Goal: Complete application form

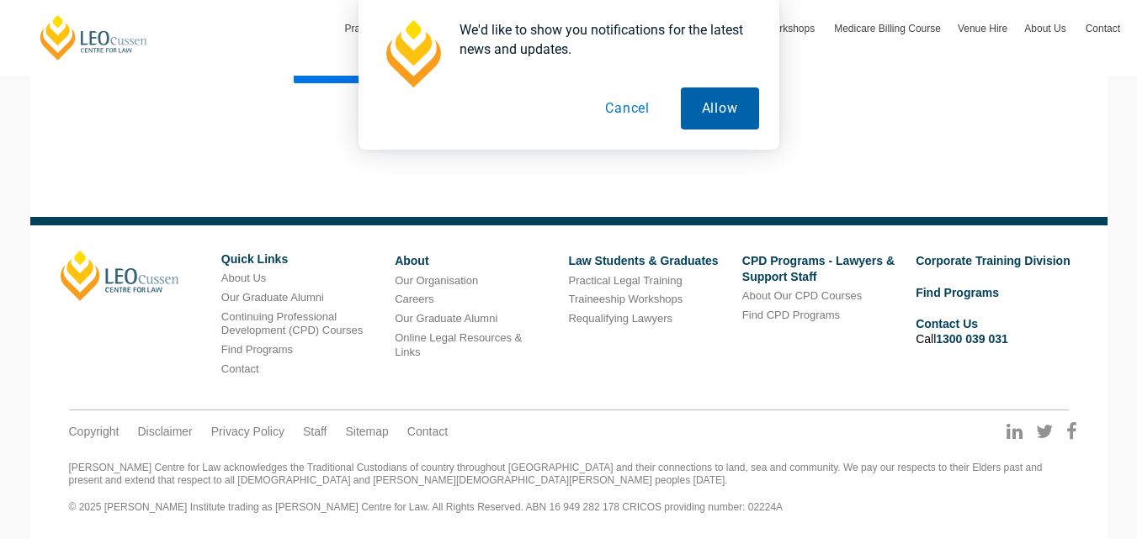
click at [727, 108] on button "Allow" at bounding box center [720, 108] width 78 height 42
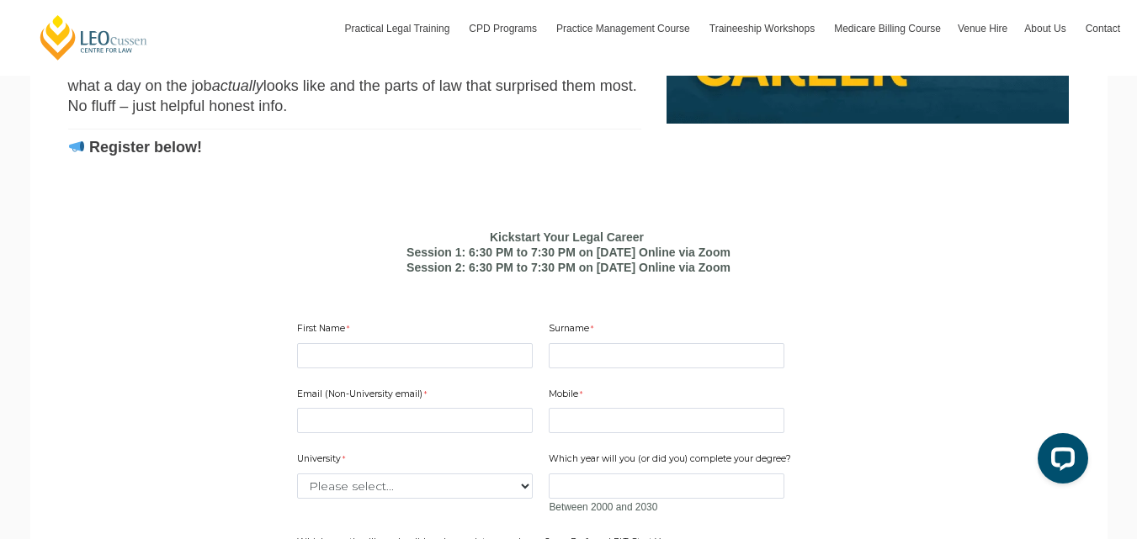
scroll to position [903, 0]
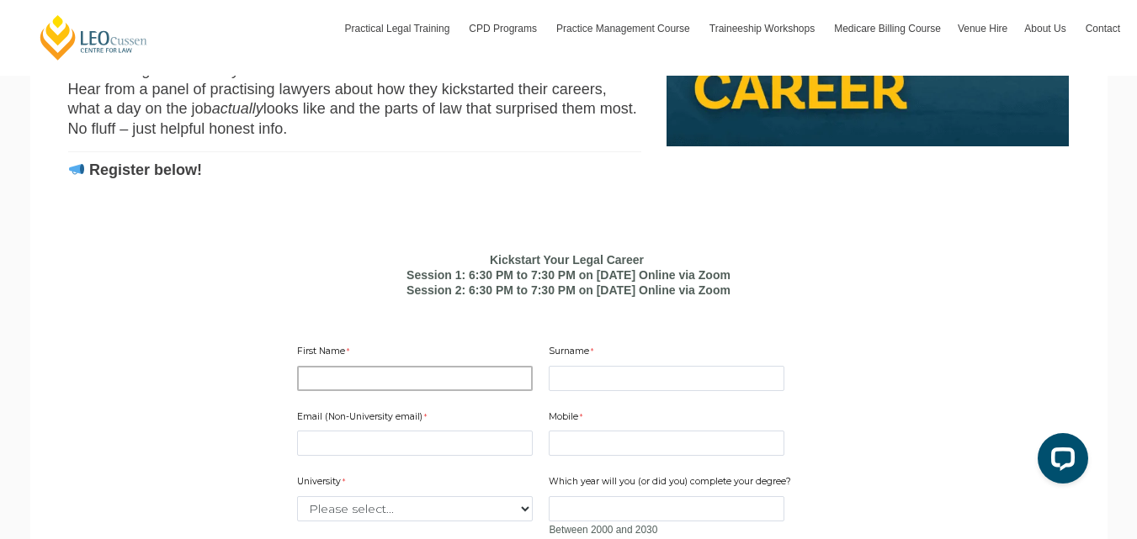
click at [502, 391] on input "First Name" at bounding box center [415, 378] width 236 height 25
type input "[PERSON_NAME]"
type input "[EMAIL_ADDRESS][DOMAIN_NAME]"
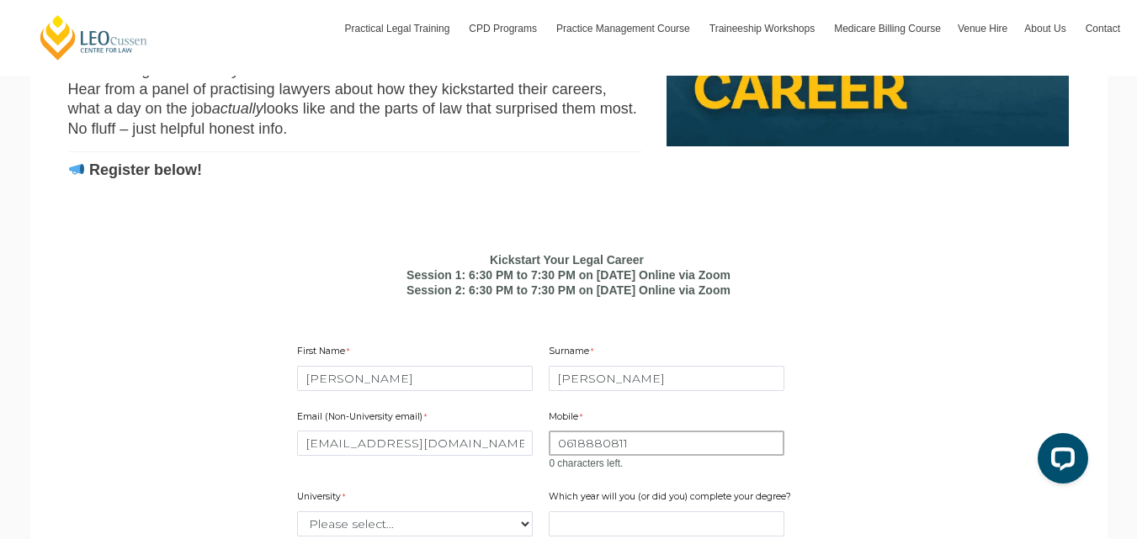
click at [633, 456] on input "0618880811" at bounding box center [666, 443] width 236 height 25
type input "0619926836"
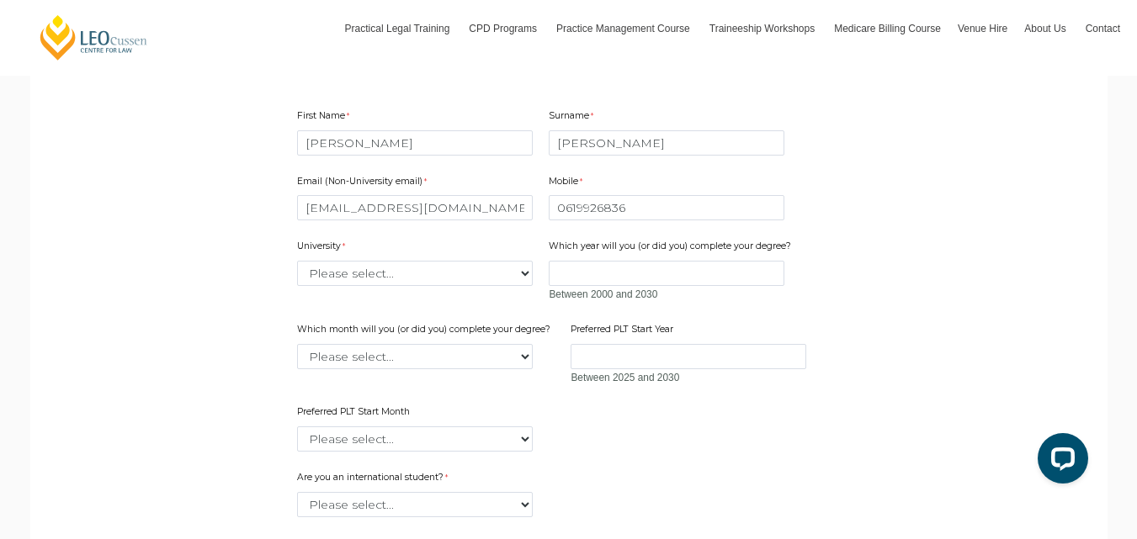
scroll to position [1172, 0]
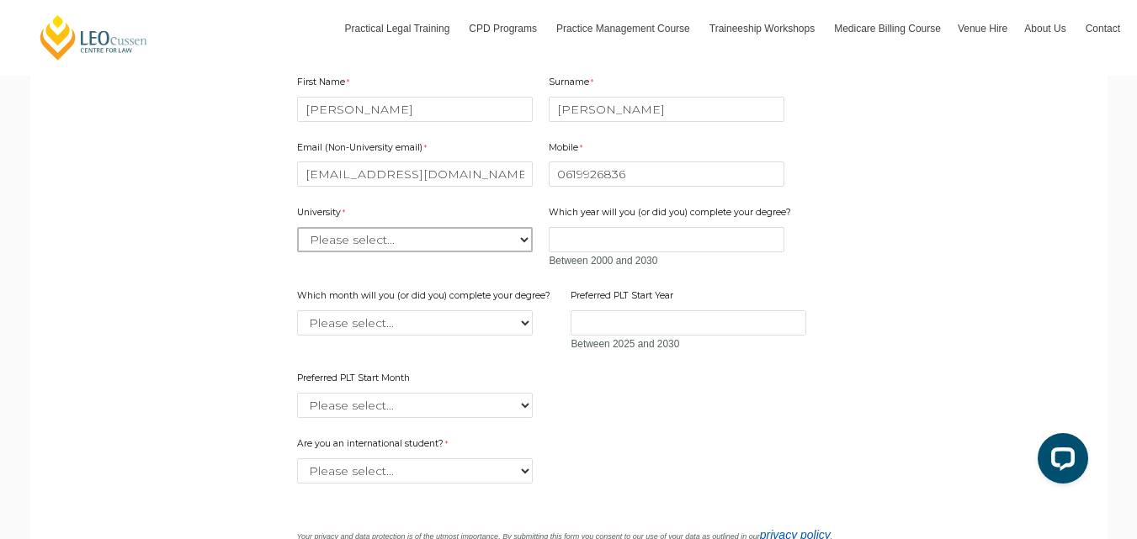
click at [508, 252] on select "Please select... [GEOGRAPHIC_DATA] [GEOGRAPHIC_DATA] [GEOGRAPHIC_DATA] [GEOGRAP…" at bounding box center [415, 239] width 236 height 25
select select "tfa_2220"
click at [297, 252] on select "Please select... [GEOGRAPHIC_DATA] [GEOGRAPHIC_DATA] [GEOGRAPHIC_DATA] [GEOGRAP…" at bounding box center [415, 239] width 236 height 25
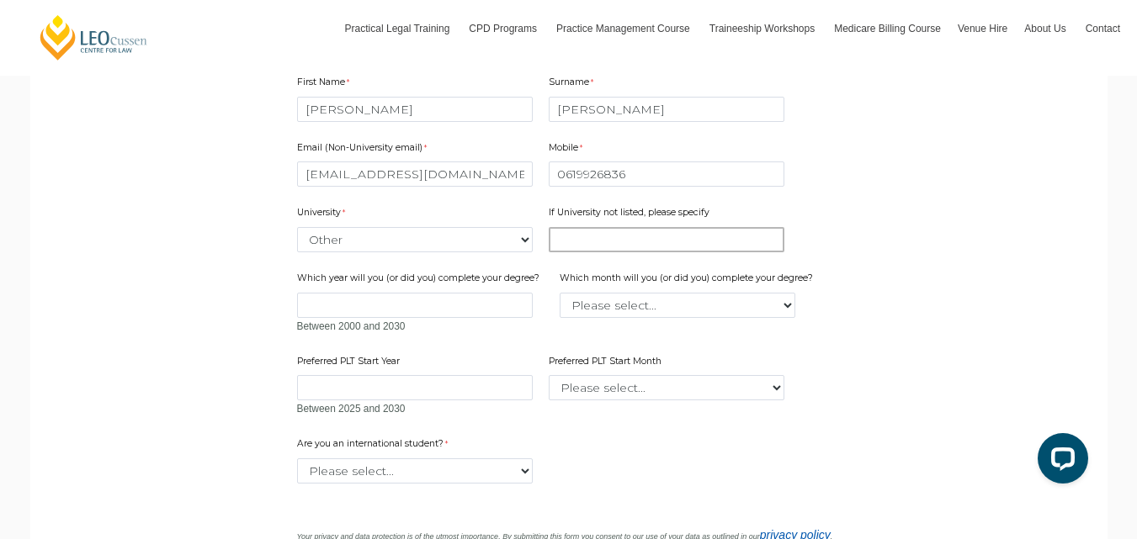
click at [676, 252] on input "If University not listed, please specify" at bounding box center [666, 239] width 236 height 25
type input "[GEOGRAPHIC_DATA]"
click at [486, 318] on input "Which year will you (or did you) complete your degree?" at bounding box center [415, 305] width 236 height 25
type input "06/2026"
click at [680, 318] on select "Please select... January February March April May June July August September Oc…" at bounding box center [677, 305] width 236 height 25
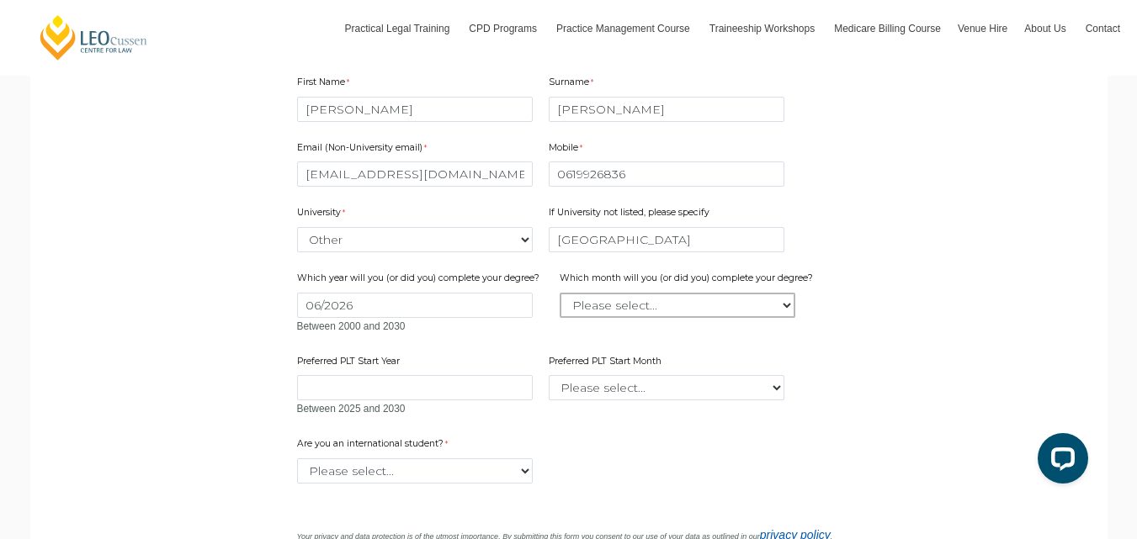
click at [680, 318] on select "Please select... January February March April May June July August September Oc…" at bounding box center [677, 305] width 236 height 25
select select "tfa_2228"
click at [560, 318] on select "Please select... January February March April May June July August September Oc…" at bounding box center [677, 305] width 236 height 25
click at [478, 400] on input "Preferred PLT Start Year" at bounding box center [415, 387] width 236 height 25
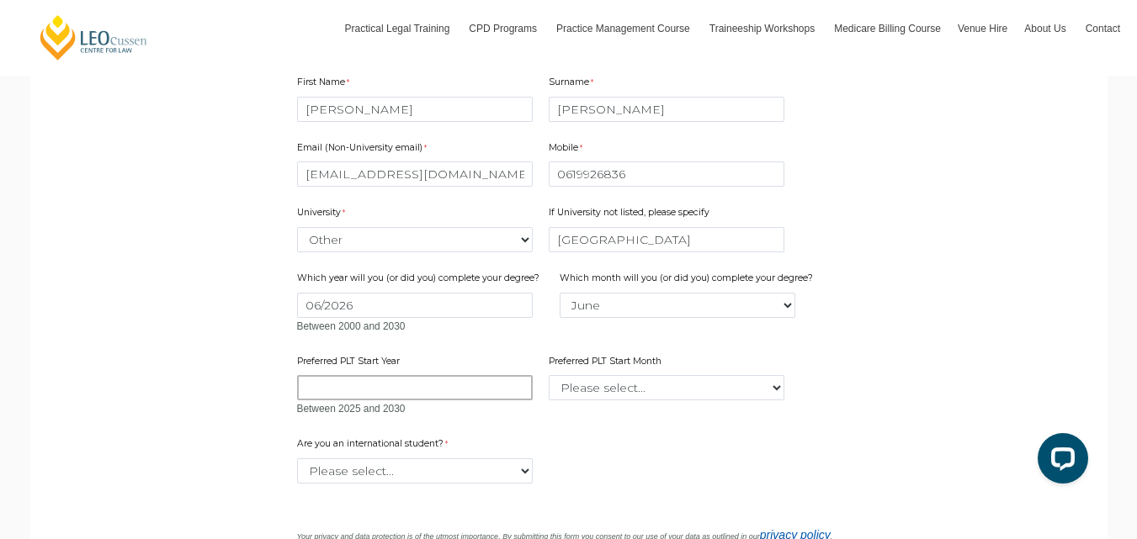
type input "0"
type input "10/2025"
click at [598, 400] on select "Please select... January February March April May June July August September Oc…" at bounding box center [666, 387] width 236 height 25
select select "tfa_2344"
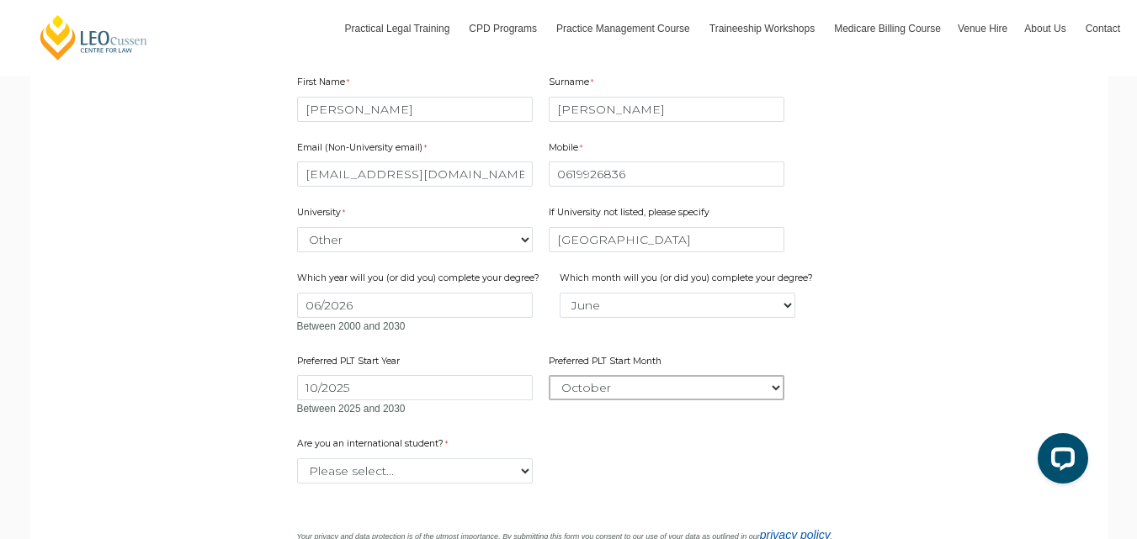
click at [548, 400] on select "Please select... January February March April May June July August September Oc…" at bounding box center [666, 387] width 236 height 25
click at [510, 484] on select "Please select... Yes No" at bounding box center [415, 470] width 236 height 25
select select "tfa_59"
click at [297, 484] on select "Please select... Yes No" at bounding box center [415, 470] width 236 height 25
click at [522, 484] on select "Please select... Yes No" at bounding box center [415, 470] width 236 height 25
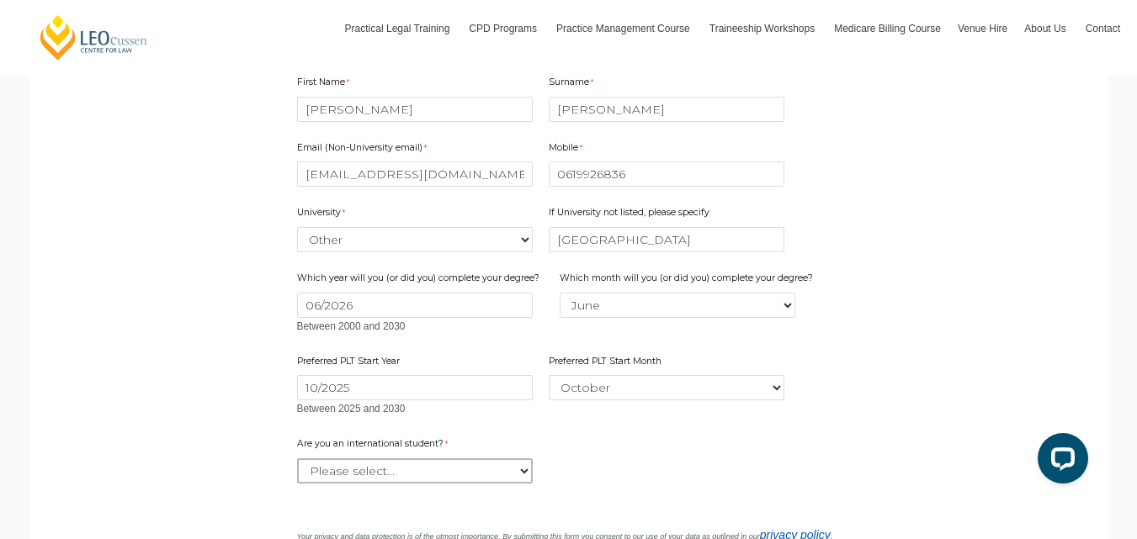
select select "tfa_59"
click at [297, 484] on select "Please select... Yes No" at bounding box center [415, 470] width 236 height 25
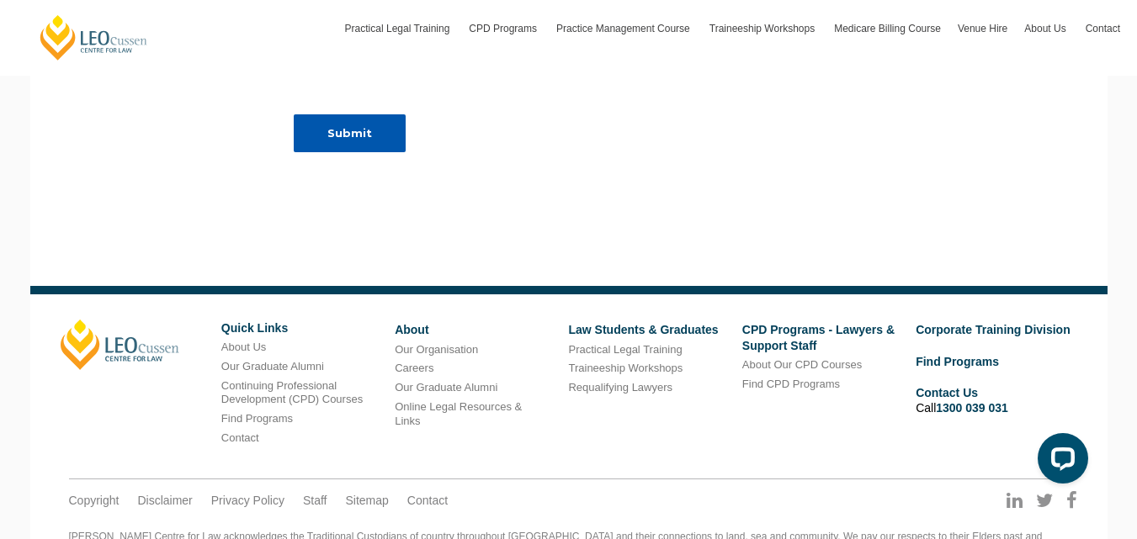
click at [381, 152] on input "Submit" at bounding box center [350, 133] width 112 height 38
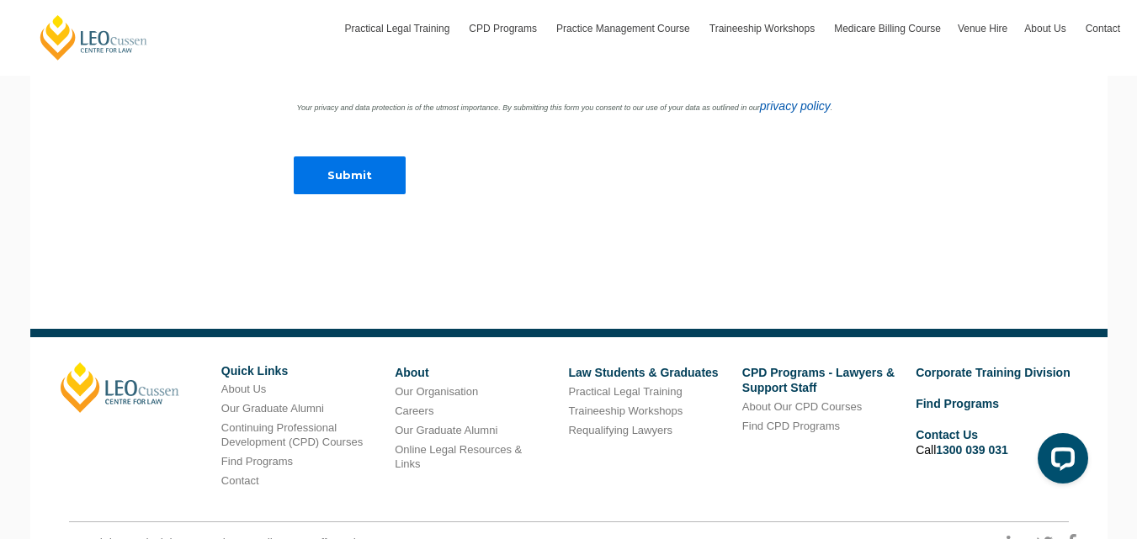
scroll to position [1239, 0]
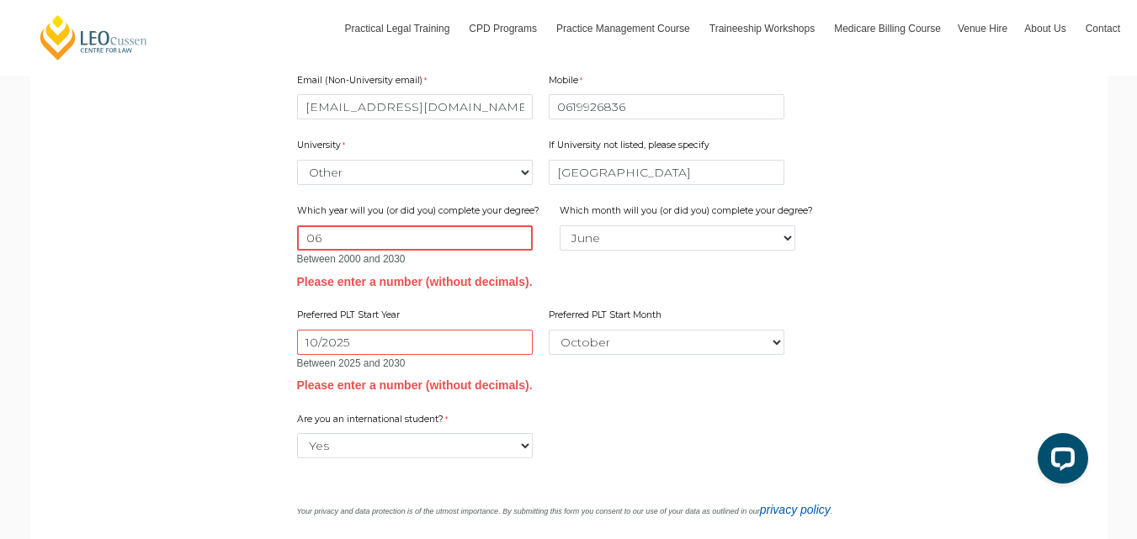
type input "0"
click at [575, 390] on div "Email (Non-University email) [EMAIL_ADDRESS][DOMAIN_NAME] Mobile 0619926836 0 c…" at bounding box center [568, 227] width 557 height 339
click at [512, 355] on input "10/2025" at bounding box center [415, 342] width 236 height 25
click at [344, 251] on input "2026" at bounding box center [415, 237] width 236 height 25
type input "2"
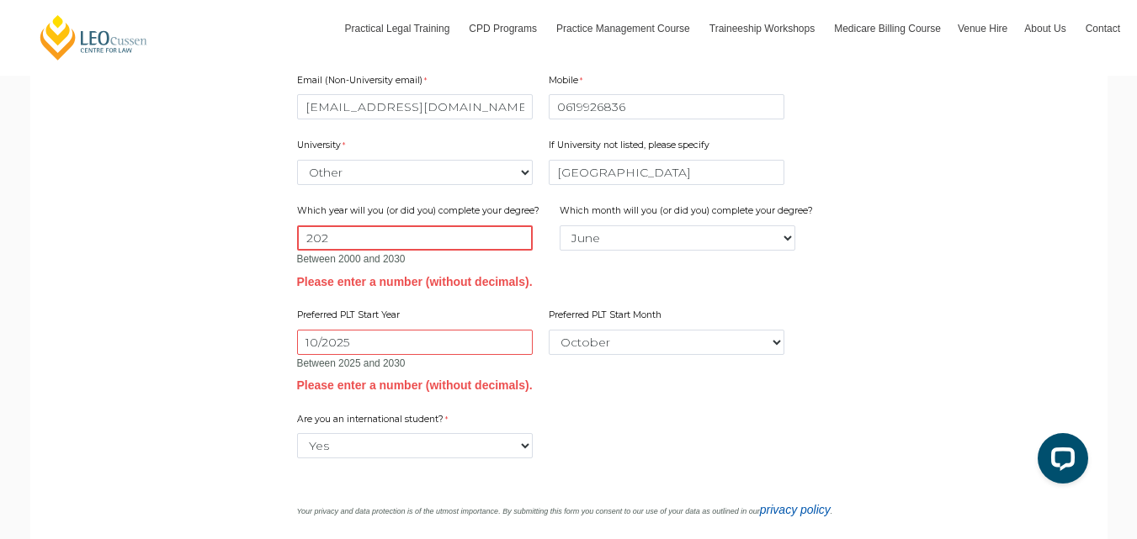
type input "2026"
click at [319, 355] on input "10/2025" at bounding box center [415, 342] width 236 height 25
type input "2025"
click at [587, 397] on div "Email (Non-University email) [EMAIL_ADDRESS][DOMAIN_NAME] Mobile 0619926836 0 c…" at bounding box center [568, 227] width 557 height 339
click at [649, 446] on div "Are you an international student? Please select... Yes No" at bounding box center [568, 436] width 557 height 53
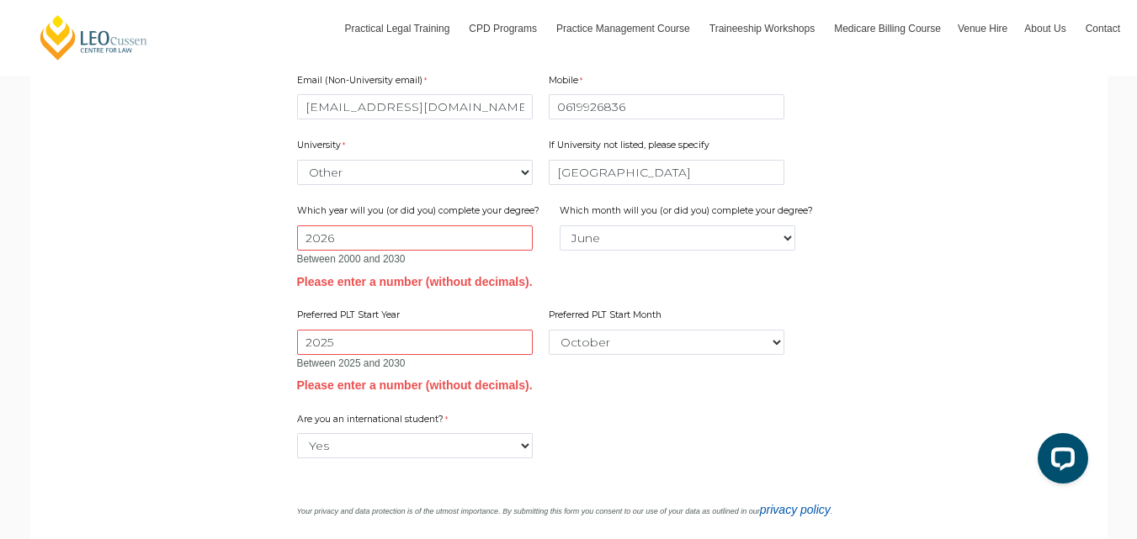
scroll to position [1710, 0]
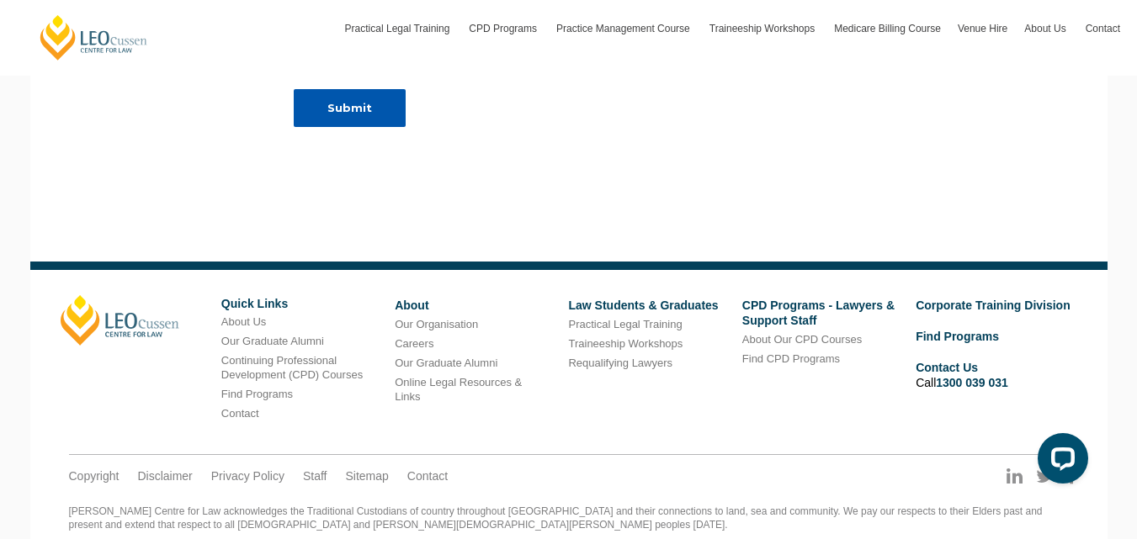
click at [387, 127] on input "Submit" at bounding box center [350, 108] width 112 height 38
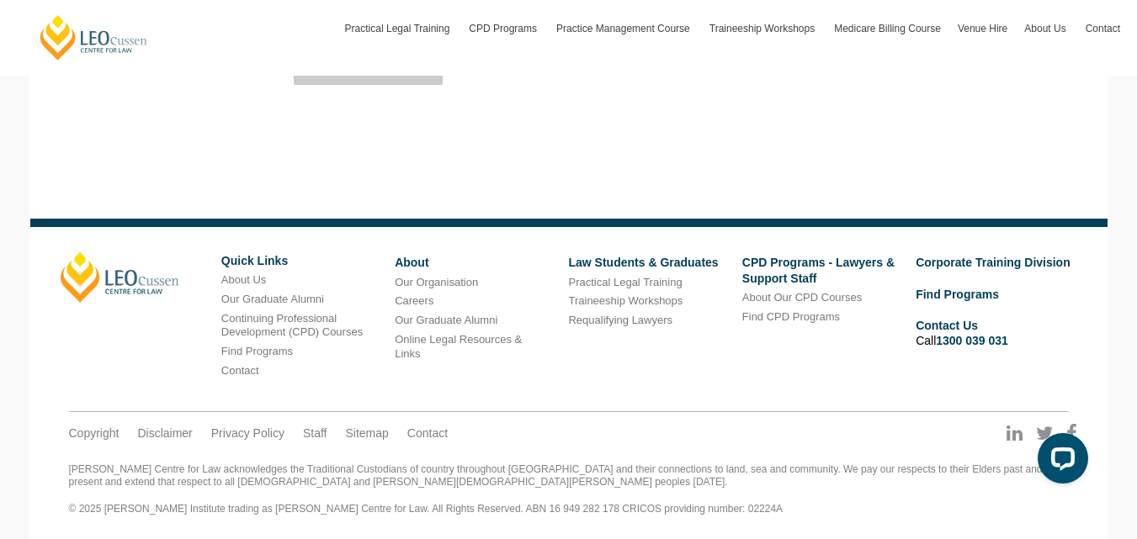
scroll to position [1667, 0]
